Goal: Find specific page/section

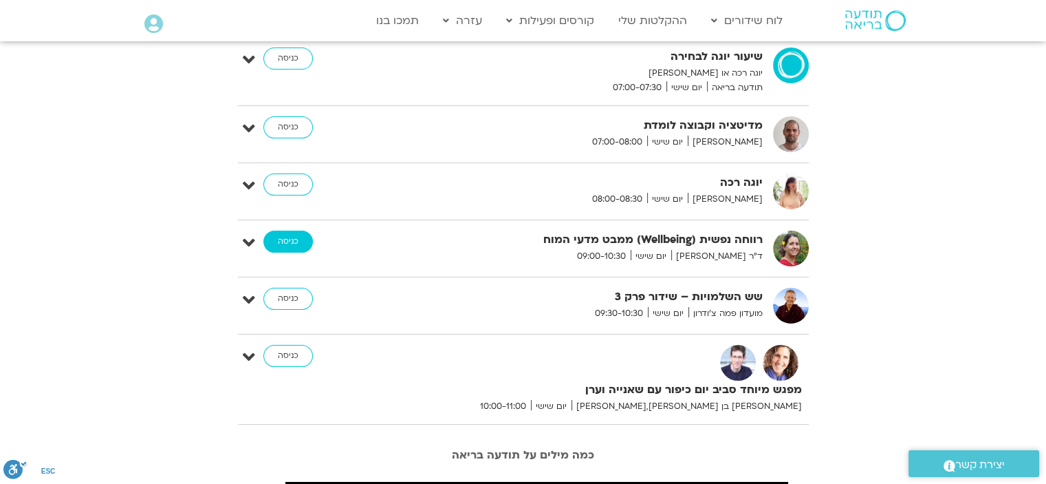
click at [296, 235] on link "כניסה" at bounding box center [289, 241] width 50 height 22
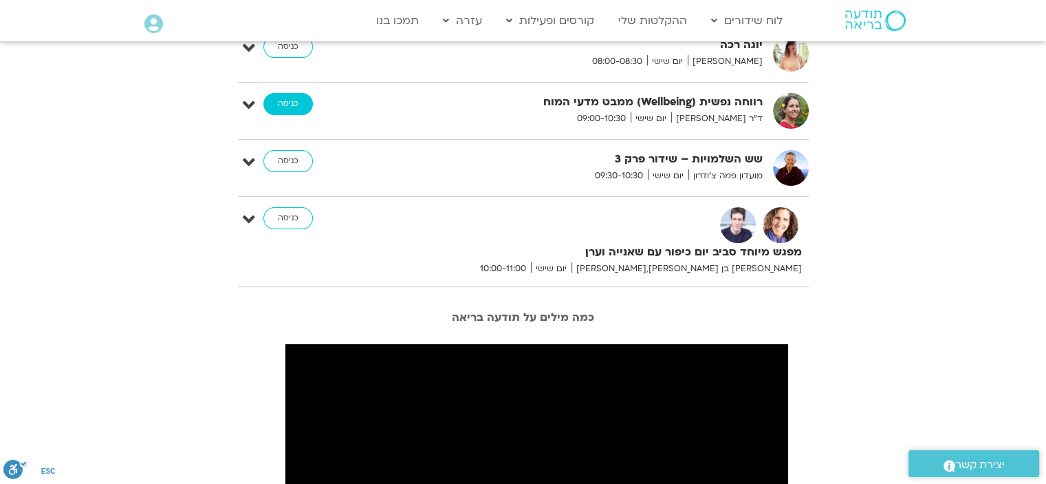
click at [292, 101] on link "כניסה" at bounding box center [289, 104] width 50 height 22
